Goal: Information Seeking & Learning: Check status

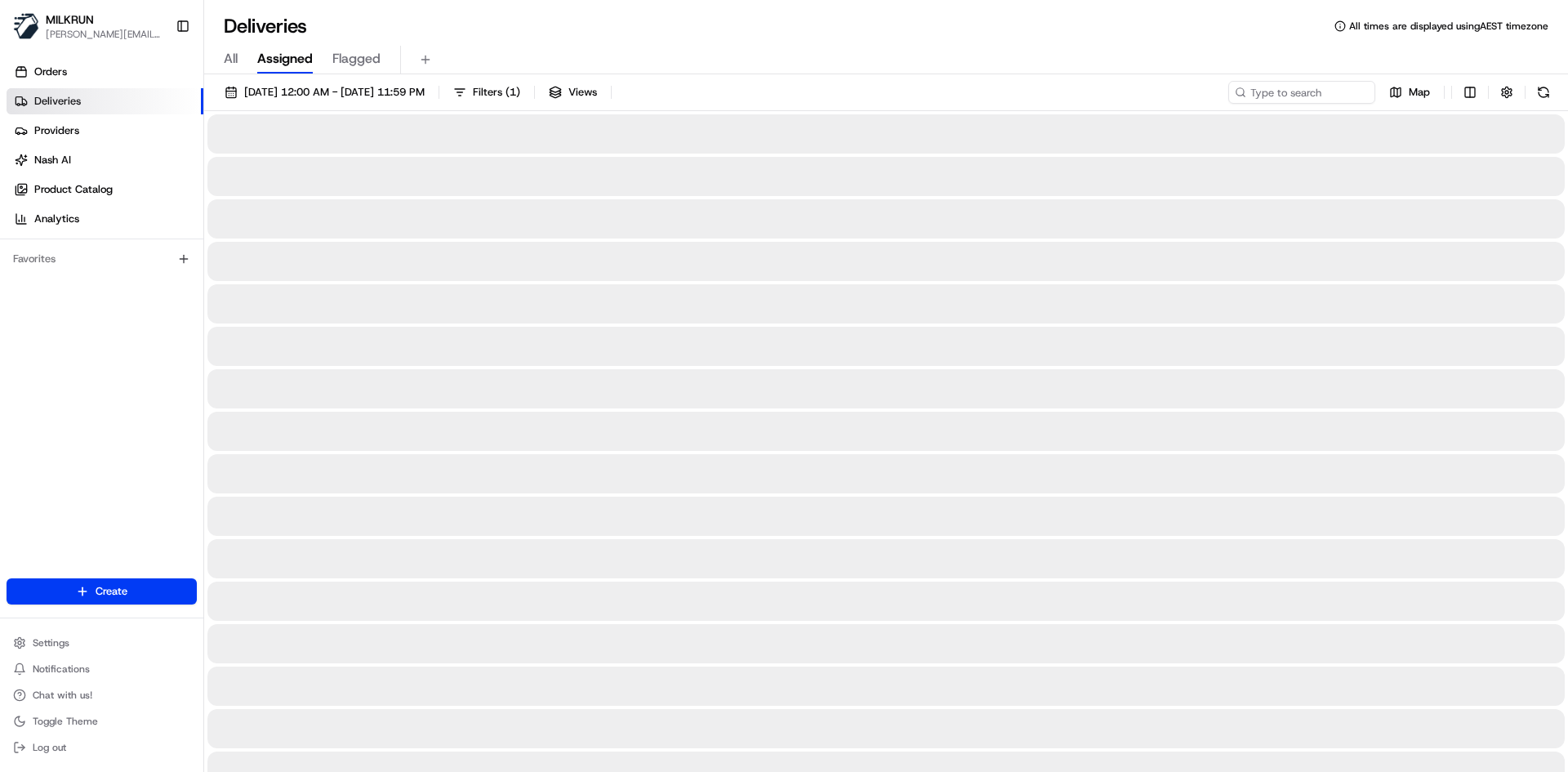
click at [1286, 80] on input at bounding box center [1277, 91] width 196 height 23
paste input "Sash [PERSON_NAME]"
type input "Sash [PERSON_NAME]"
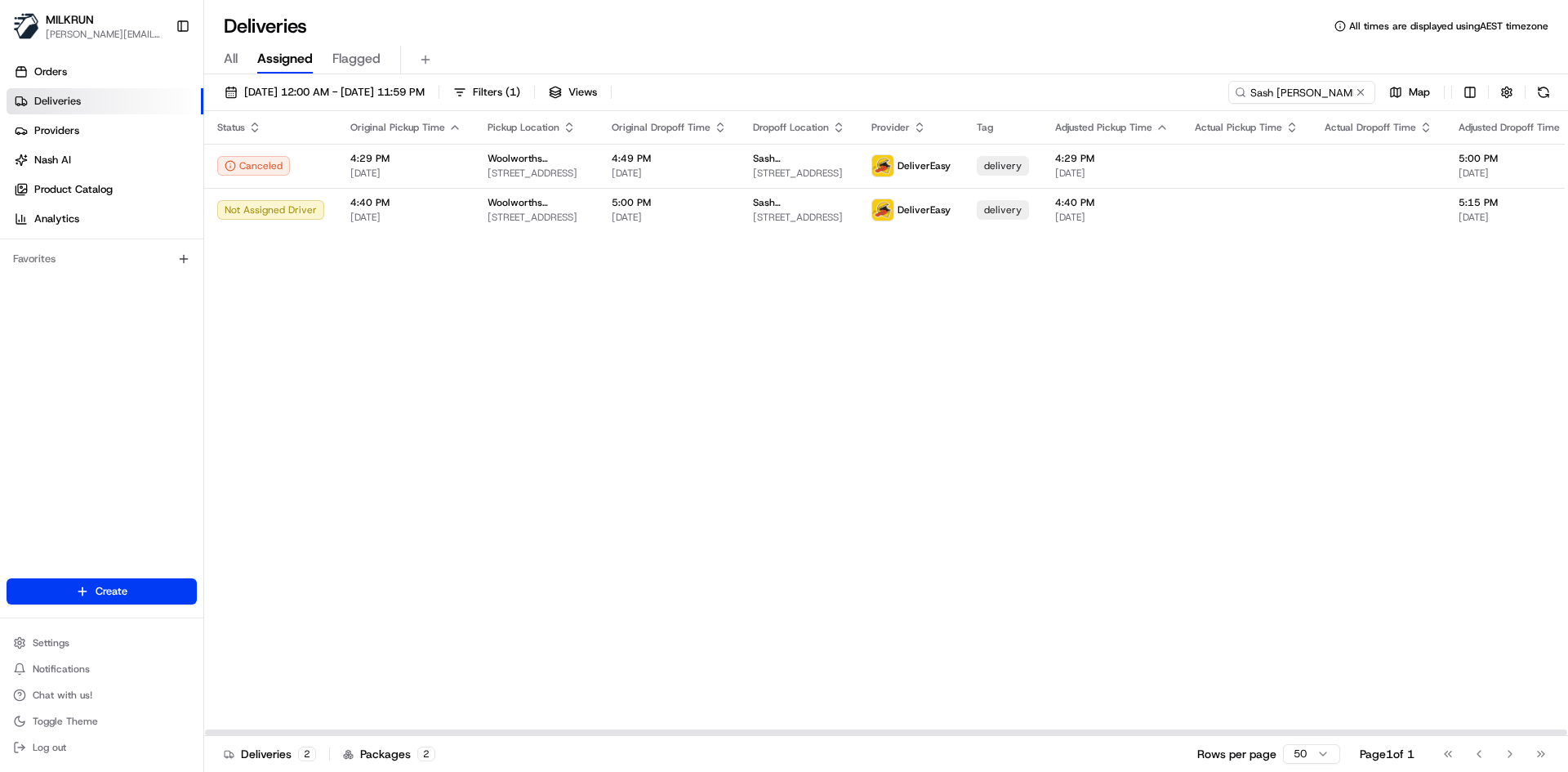
drag, startPoint x: 597, startPoint y: 456, endPoint x: 570, endPoint y: 466, distance: 28.8
click at [593, 458] on div "Status Original Pickup Time Pickup Location Original Dropoff Time Dropoff Locat…" at bounding box center [1027, 423] width 1647 height 625
